Goal: Information Seeking & Learning: Learn about a topic

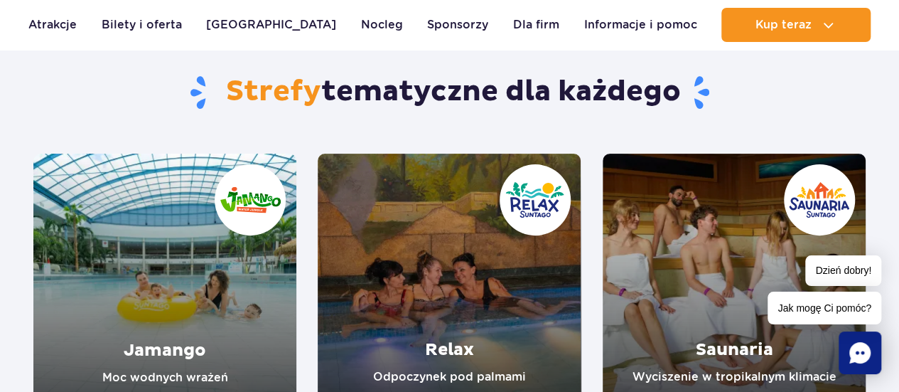
scroll to position [142, 0]
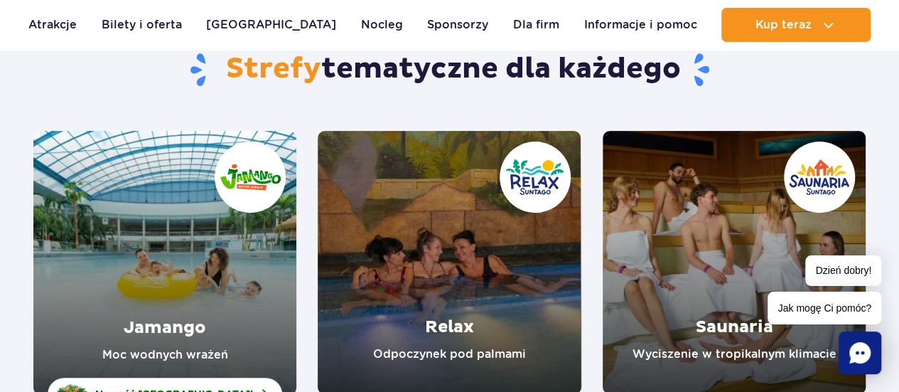
click at [232, 254] on link "Jamango" at bounding box center [164, 263] width 263 height 264
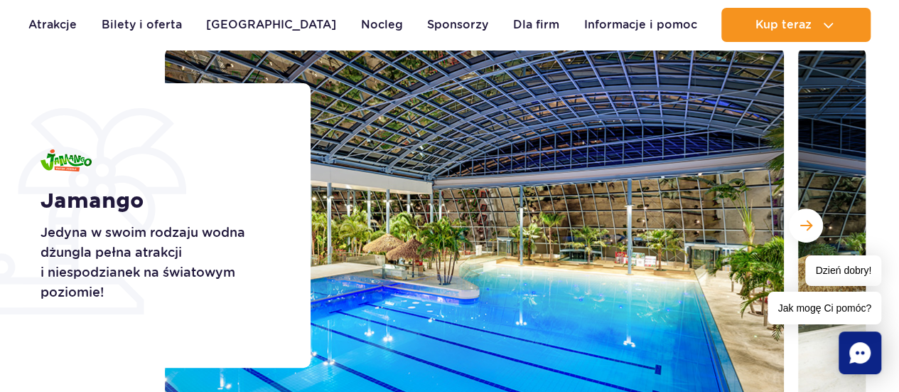
scroll to position [213, 0]
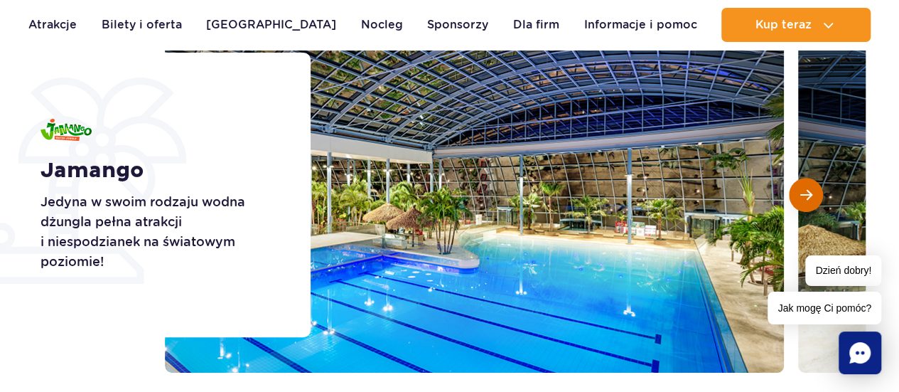
click at [808, 193] on span "Następny slajd" at bounding box center [806, 194] width 12 height 13
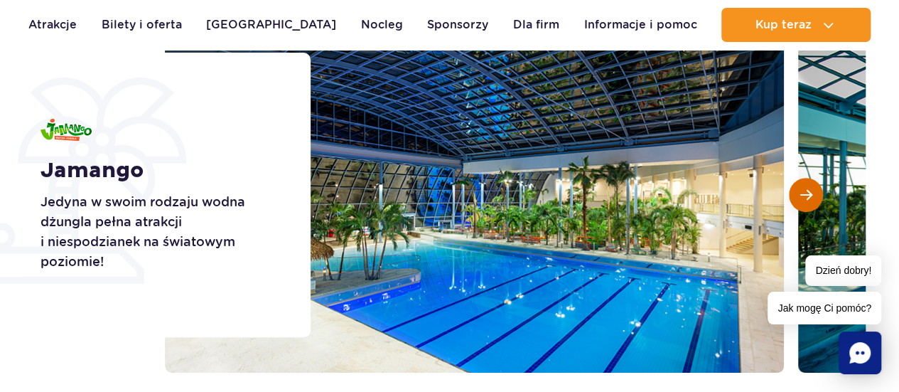
click at [808, 193] on span "Następny slajd" at bounding box center [806, 194] width 12 height 13
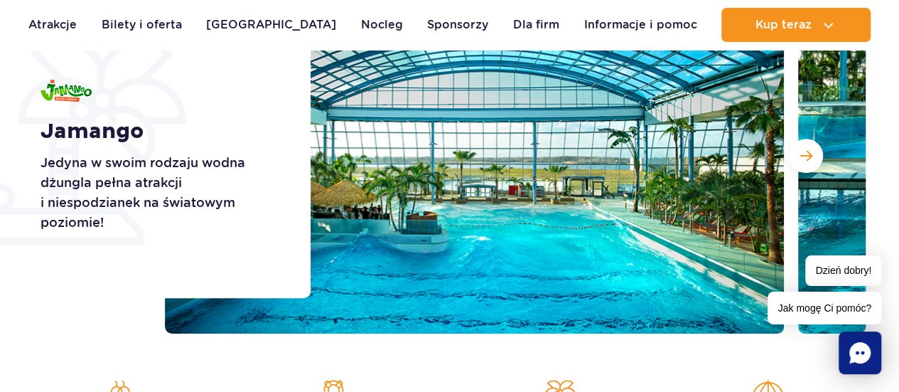
scroll to position [284, 0]
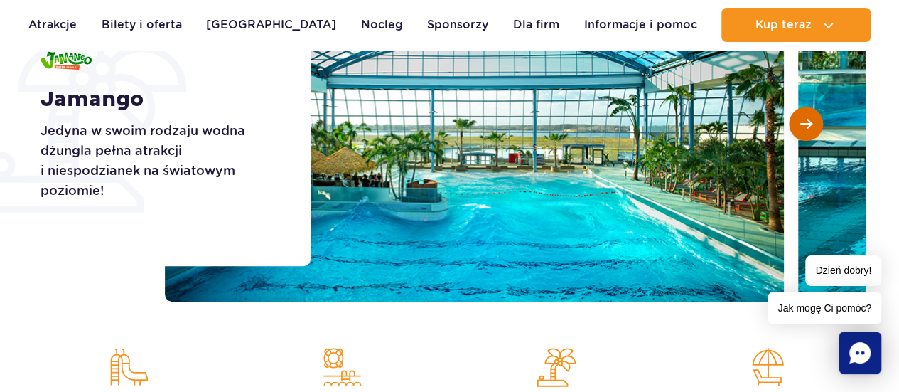
click at [811, 127] on span "Następny slajd" at bounding box center [806, 123] width 12 height 13
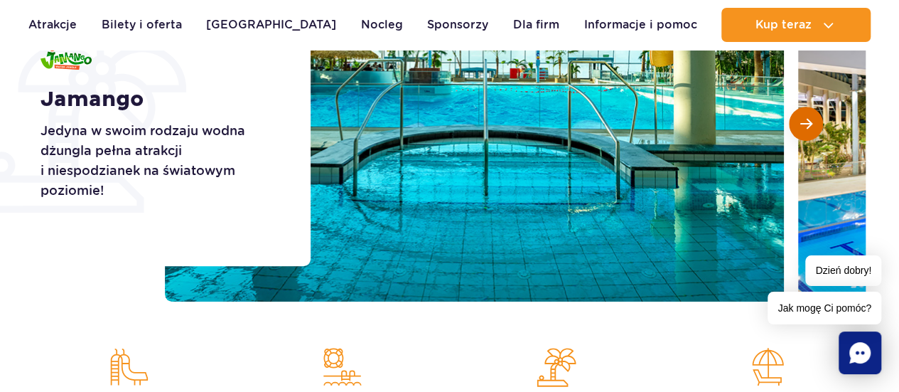
click at [811, 127] on span "Następny slajd" at bounding box center [806, 123] width 12 height 13
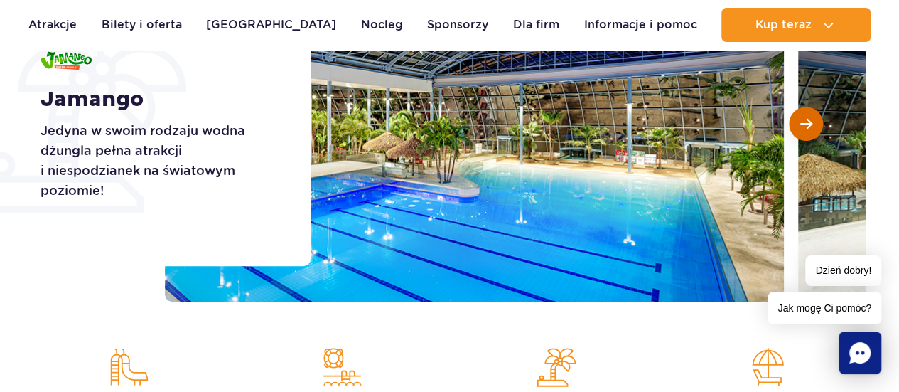
click at [811, 127] on span "Następny slajd" at bounding box center [806, 123] width 12 height 13
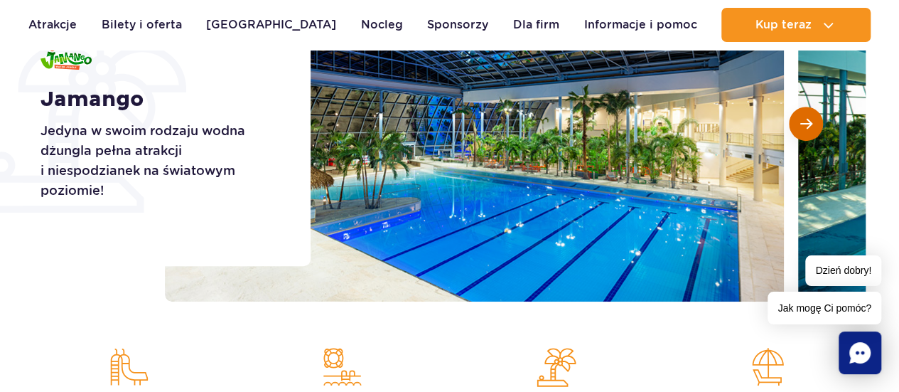
click at [811, 127] on span "Następny slajd" at bounding box center [806, 123] width 12 height 13
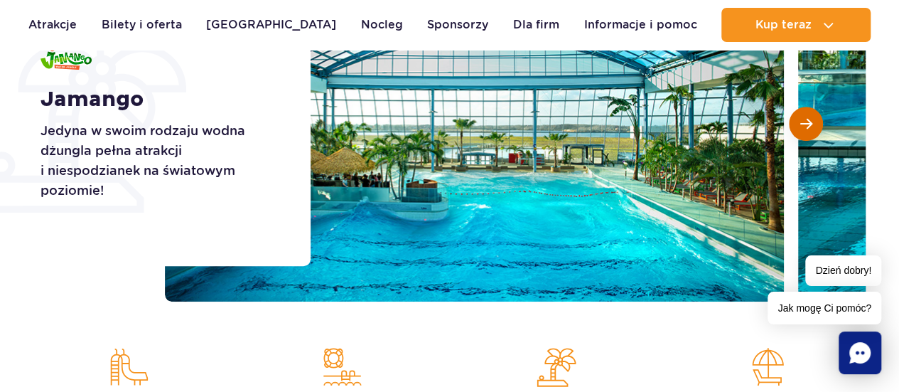
click at [811, 127] on span "Następny slajd" at bounding box center [806, 123] width 12 height 13
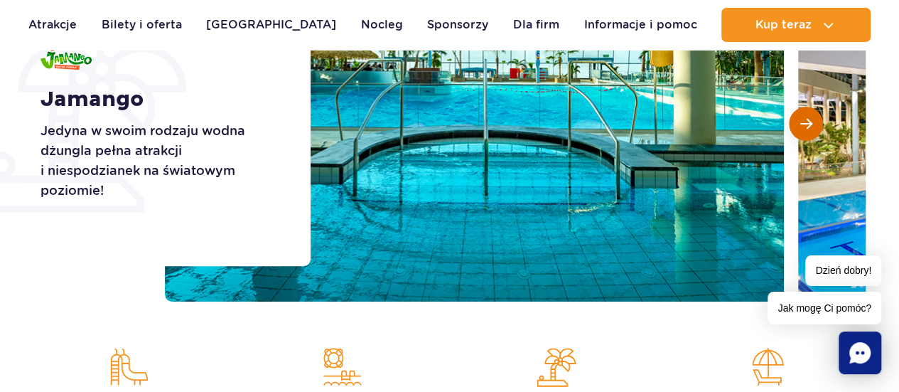
click at [811, 127] on span "Następny slajd" at bounding box center [806, 123] width 12 height 13
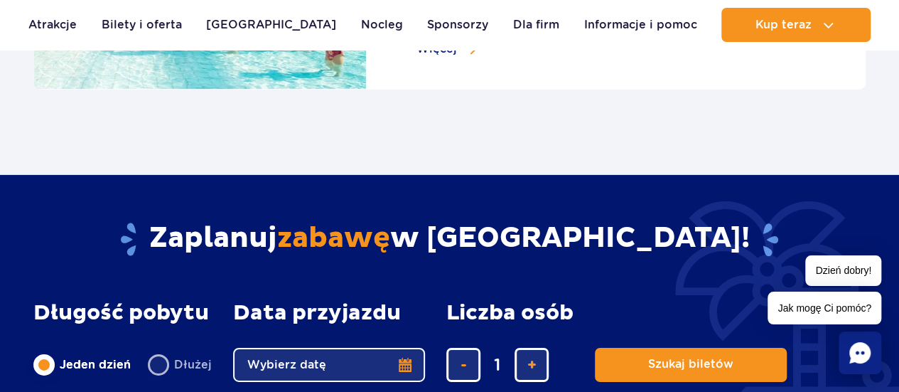
scroll to position [2133, 0]
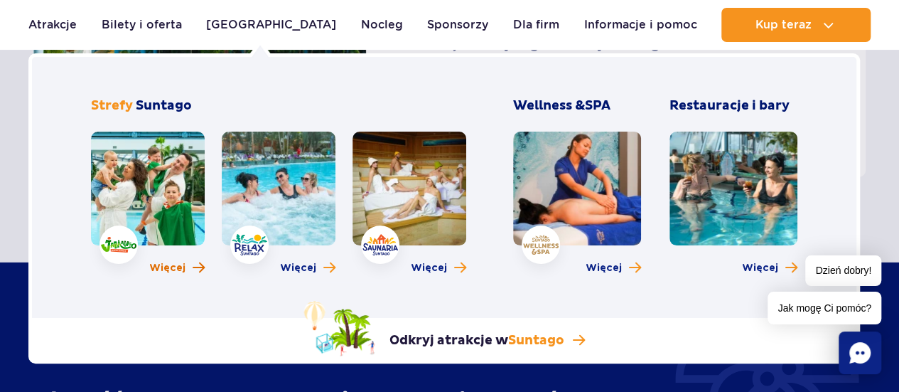
click at [187, 265] on link "Więcej" at bounding box center [176, 268] width 55 height 14
